Goal: Find specific page/section: Find specific page/section

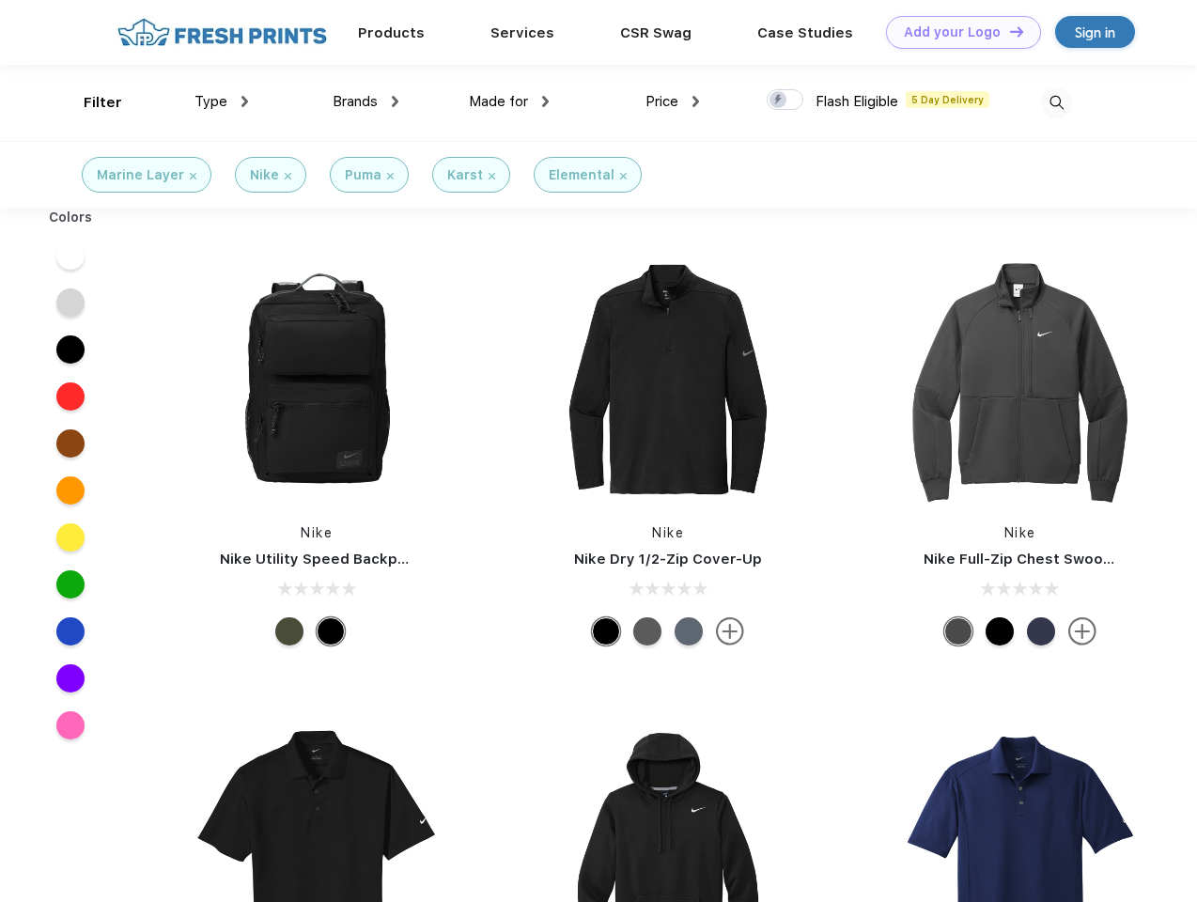
click at [956, 32] on link "Add your Logo Design Tool" at bounding box center [963, 32] width 155 height 33
click at [0, 0] on div "Design Tool" at bounding box center [0, 0] width 0 height 0
click at [1008, 31] on link "Add your Logo Design Tool" at bounding box center [963, 32] width 155 height 33
click at [90, 102] on div "Filter" at bounding box center [103, 103] width 39 height 22
click at [222, 101] on span "Type" at bounding box center [210, 101] width 33 height 17
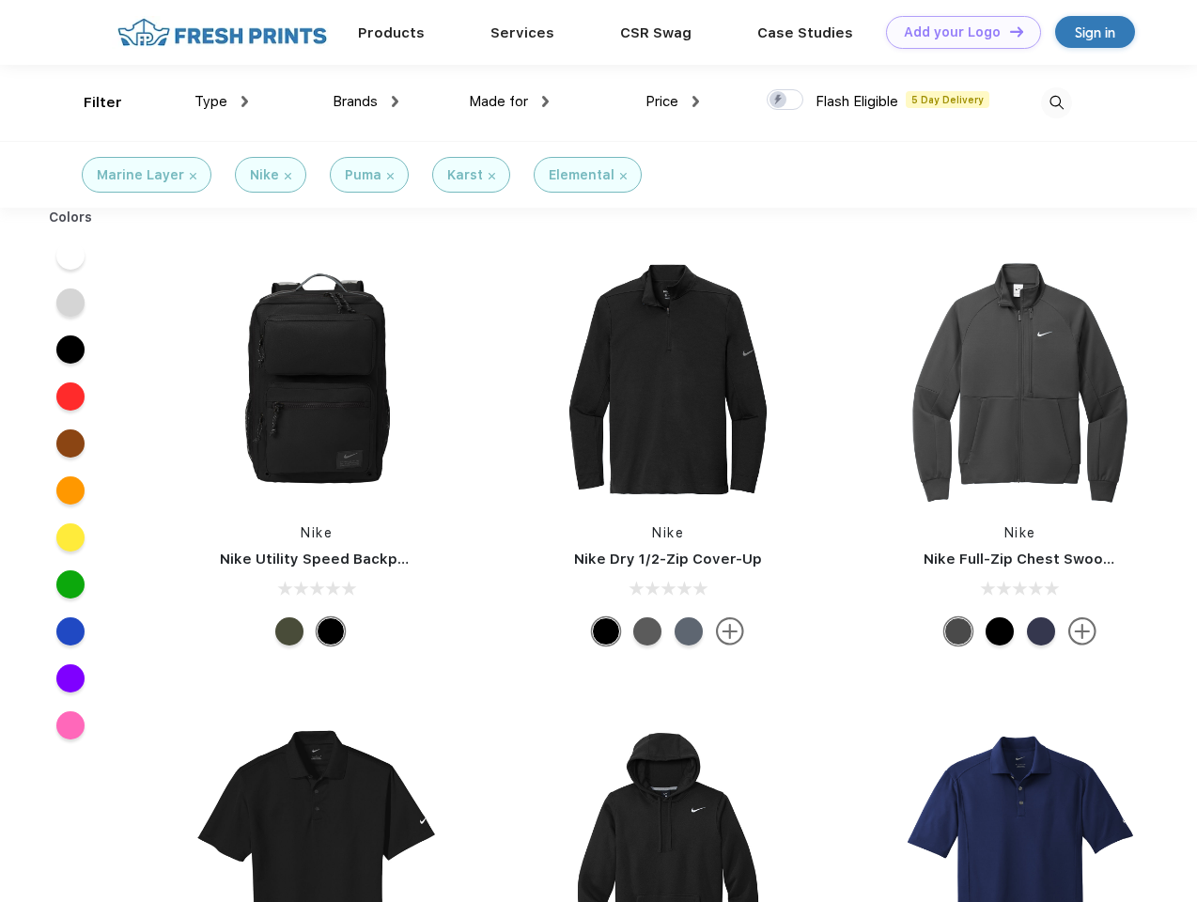
click at [365, 101] on span "Brands" at bounding box center [355, 101] width 45 height 17
click at [509, 101] on span "Made for" at bounding box center [498, 101] width 59 height 17
click at [673, 101] on span "Price" at bounding box center [661, 101] width 33 height 17
click at [785, 101] on div at bounding box center [785, 99] width 37 height 21
click at [779, 101] on input "checkbox" at bounding box center [773, 94] width 12 height 12
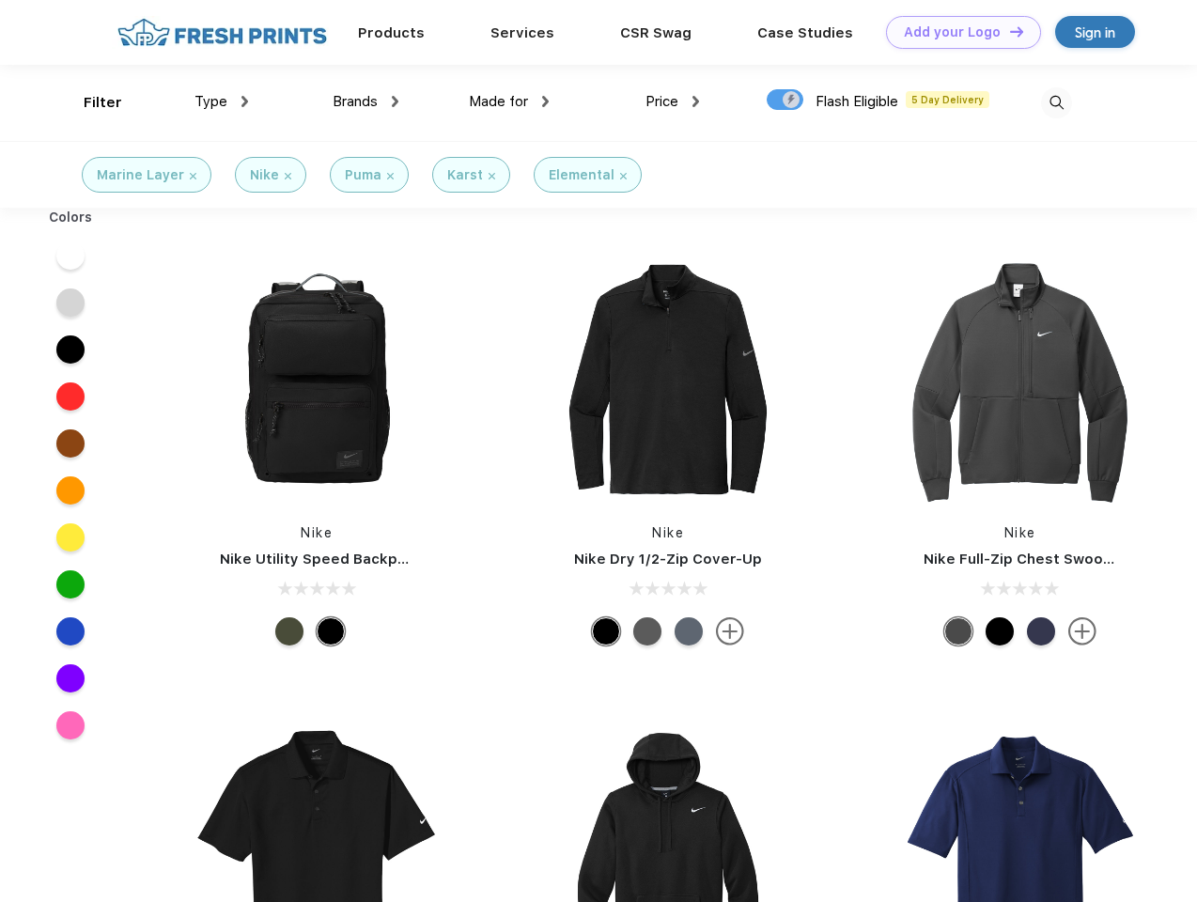
click at [1056, 102] on img at bounding box center [1056, 102] width 31 height 31
